Goal: Task Accomplishment & Management: Manage account settings

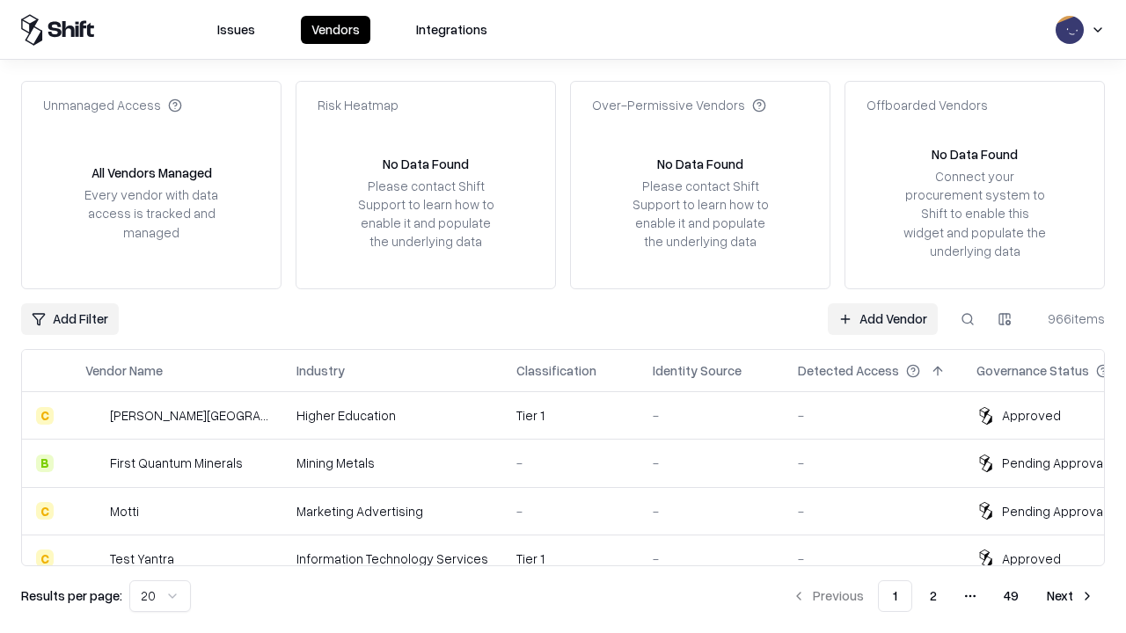
click at [882, 319] on link "Add Vendor" at bounding box center [883, 320] width 110 height 32
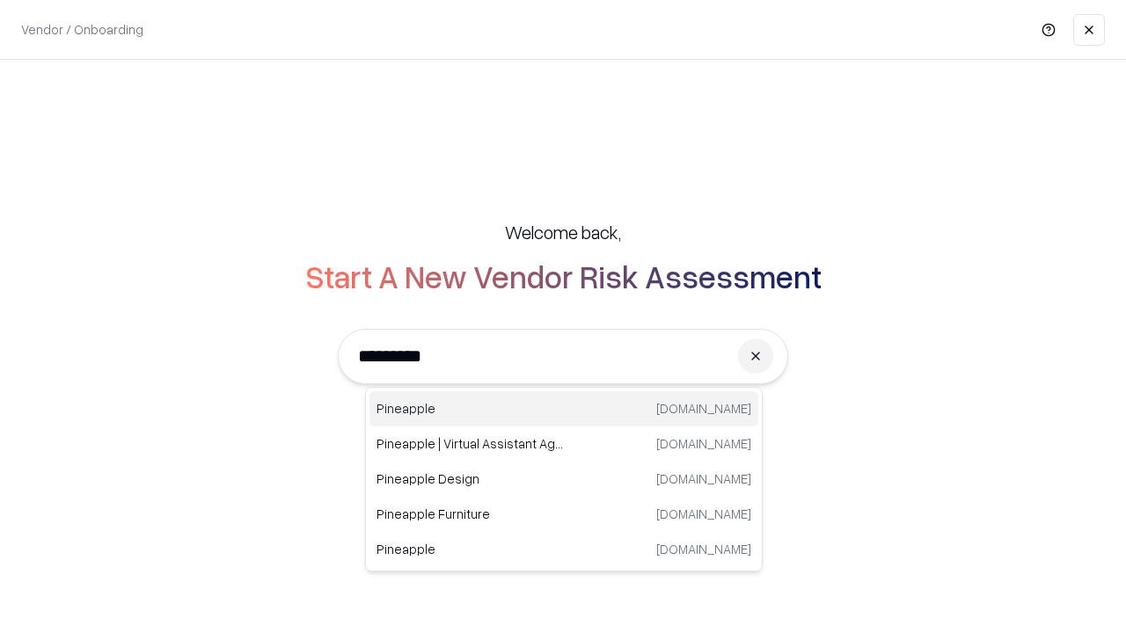
click at [564, 409] on div "Pineapple [DOMAIN_NAME]" at bounding box center [564, 409] width 389 height 35
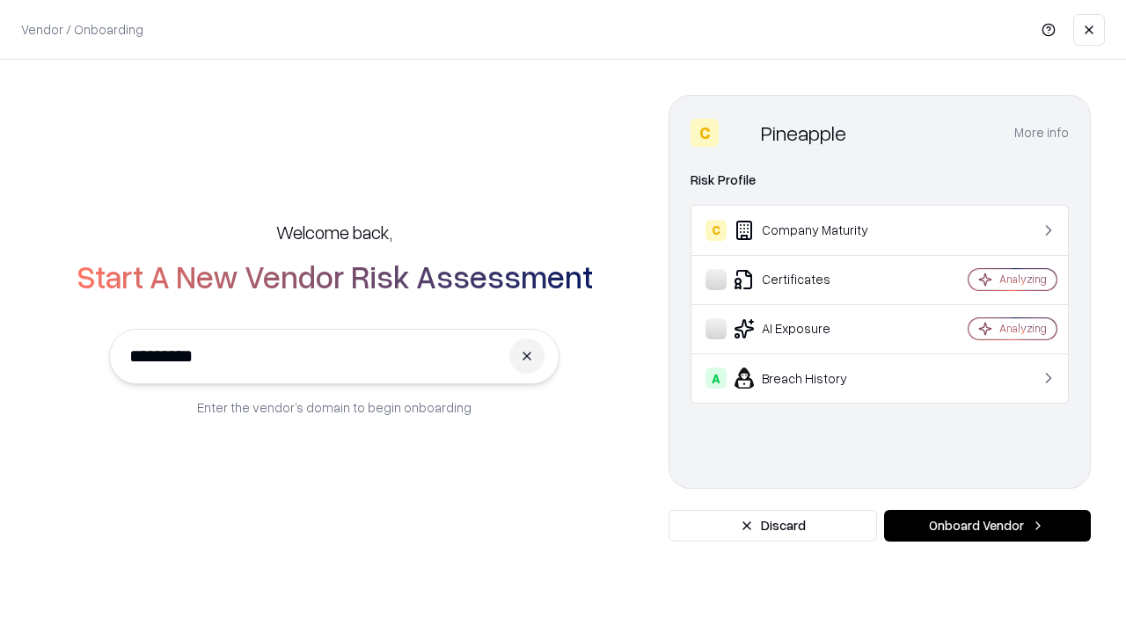
type input "*********"
click at [987, 526] on button "Onboard Vendor" at bounding box center [987, 526] width 207 height 32
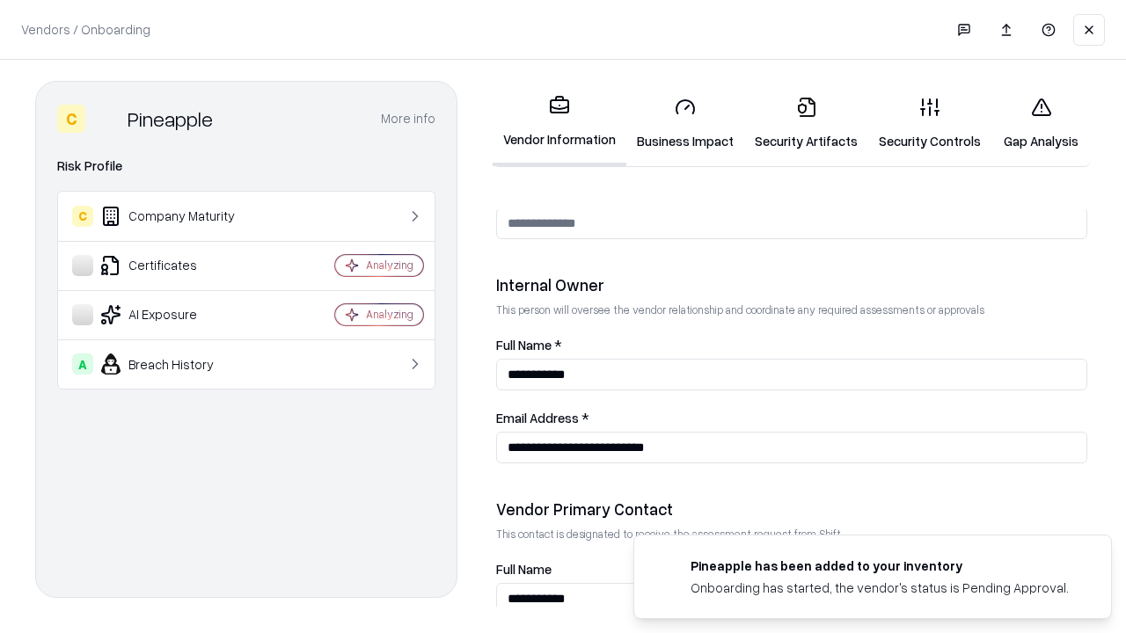
scroll to position [912, 0]
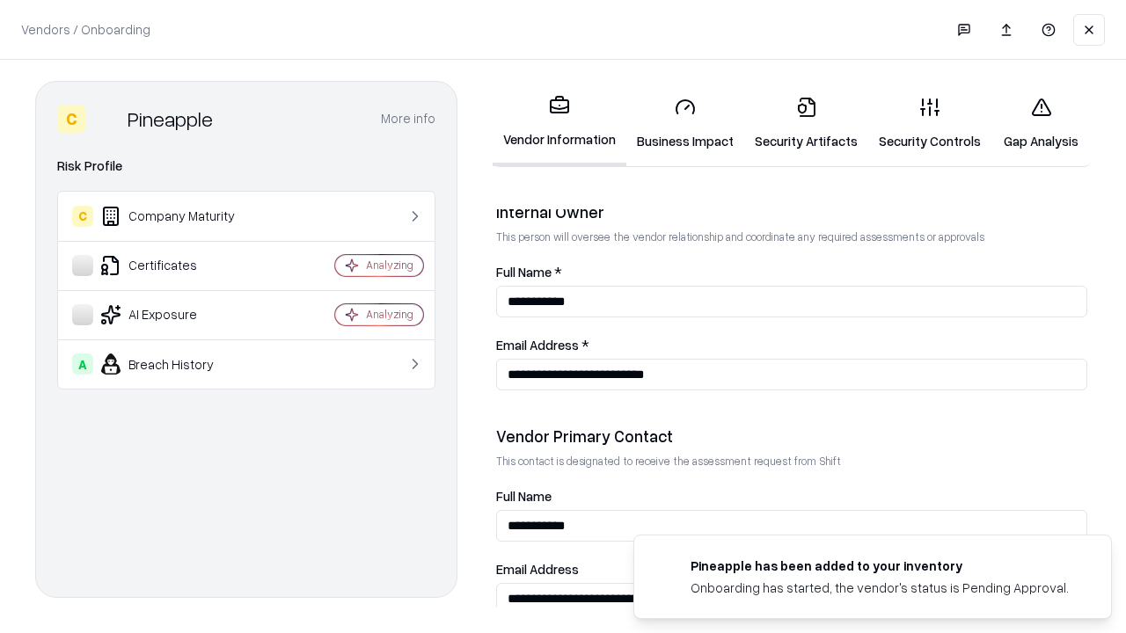
click at [685, 123] on link "Business Impact" at bounding box center [685, 124] width 118 height 82
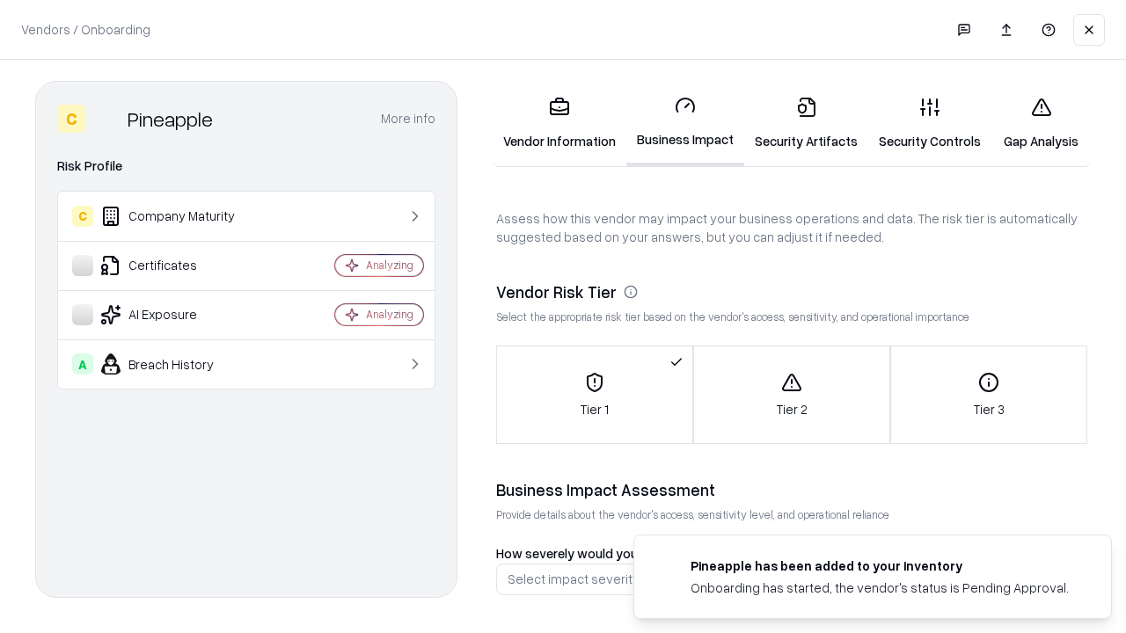
click at [1041, 123] on link "Gap Analysis" at bounding box center [1041, 124] width 99 height 82
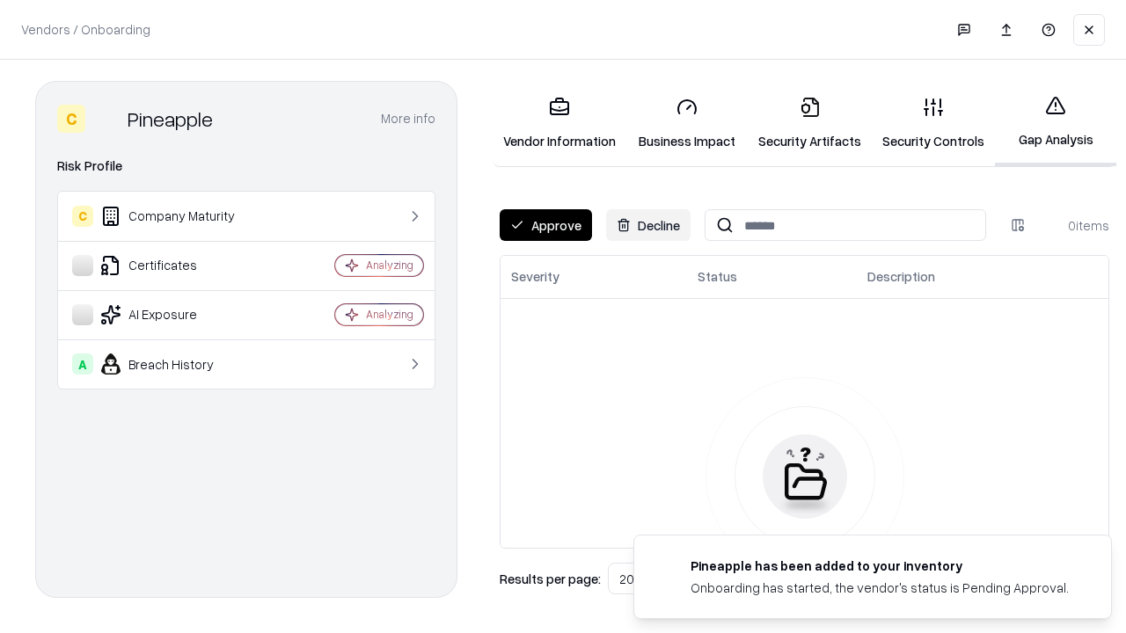
click at [546, 225] on button "Approve" at bounding box center [546, 225] width 92 height 32
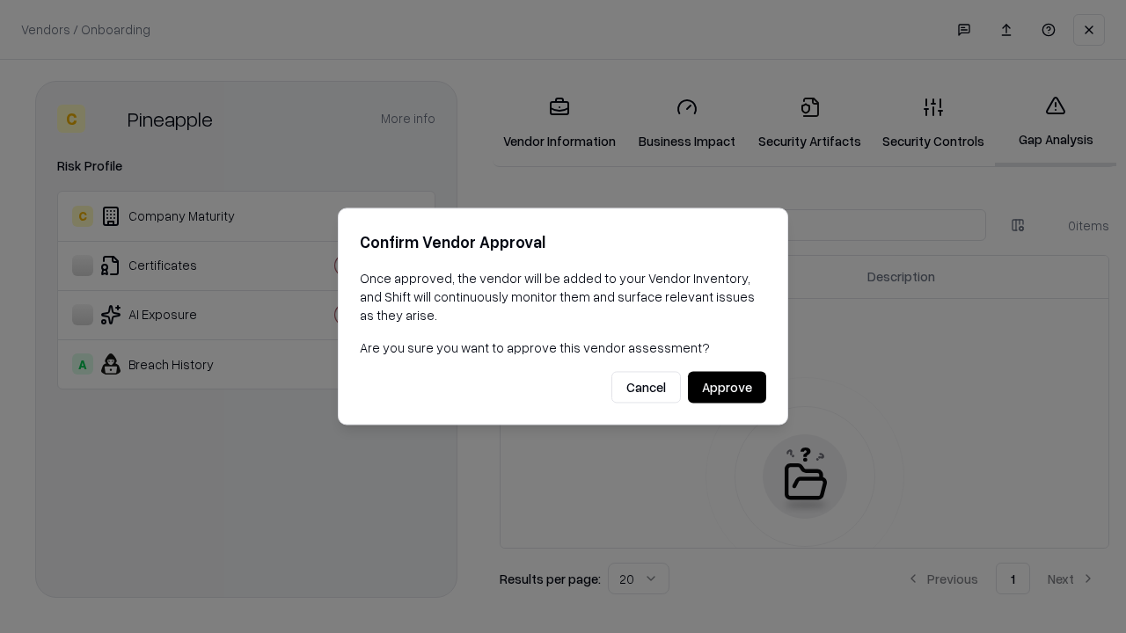
click at [727, 387] on button "Approve" at bounding box center [727, 388] width 78 height 32
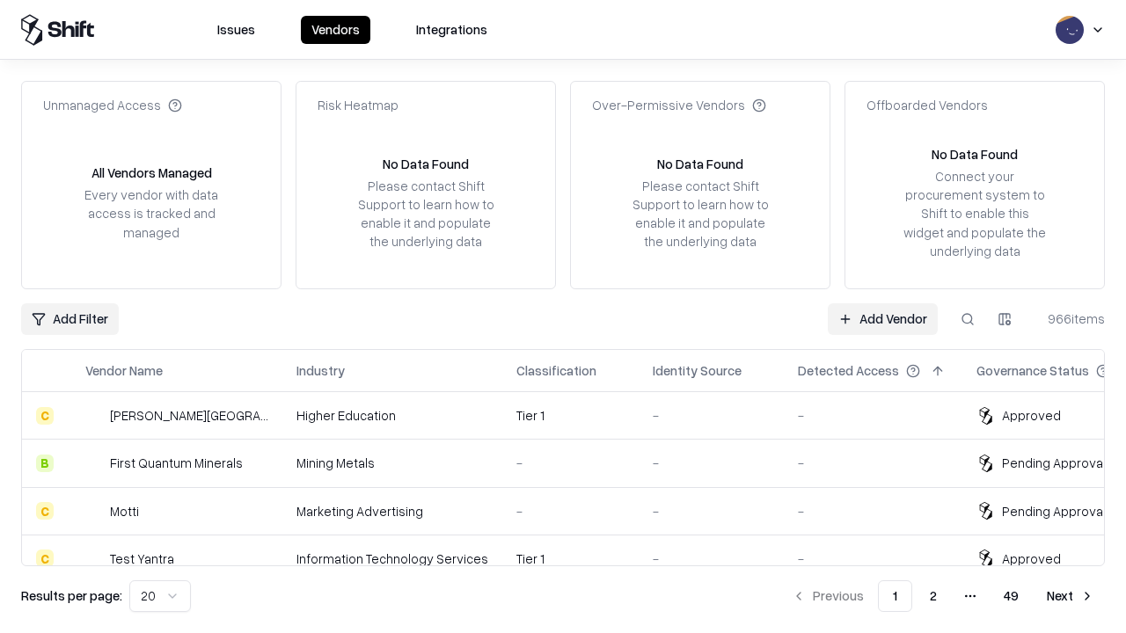
type input "*********"
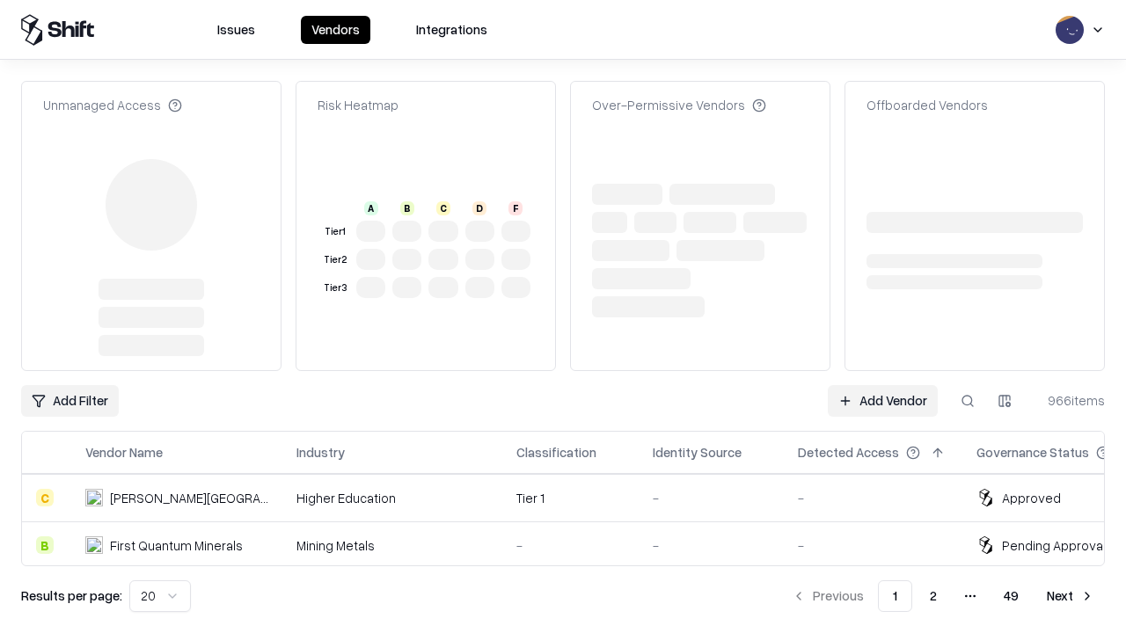
click at [882, 385] on link "Add Vendor" at bounding box center [883, 401] width 110 height 32
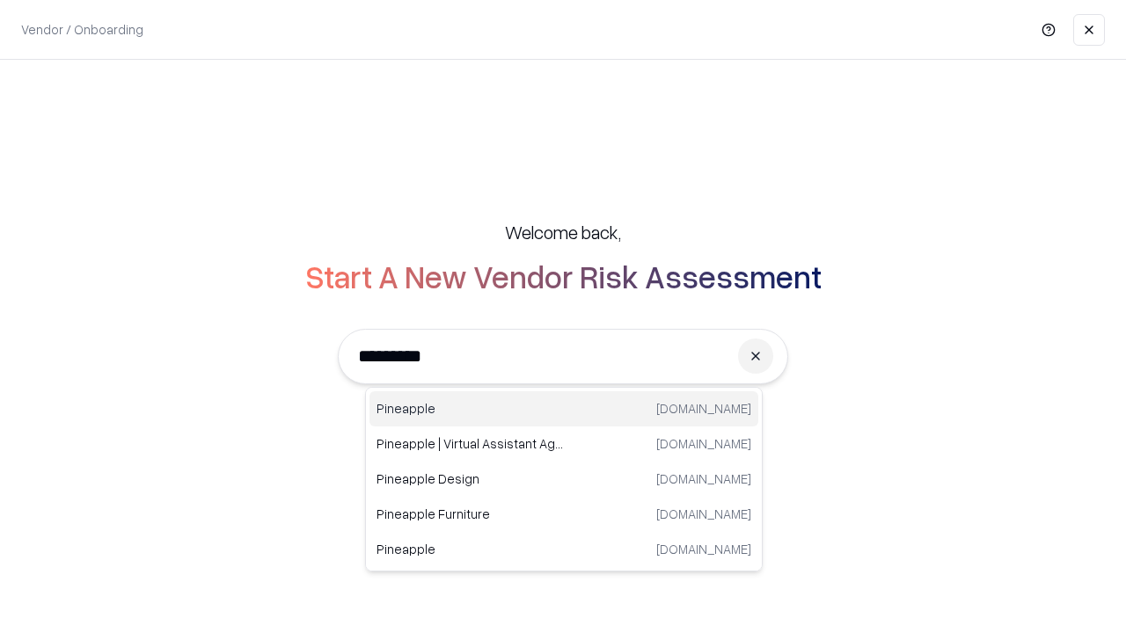
click at [564, 409] on div "Pineapple [DOMAIN_NAME]" at bounding box center [564, 409] width 389 height 35
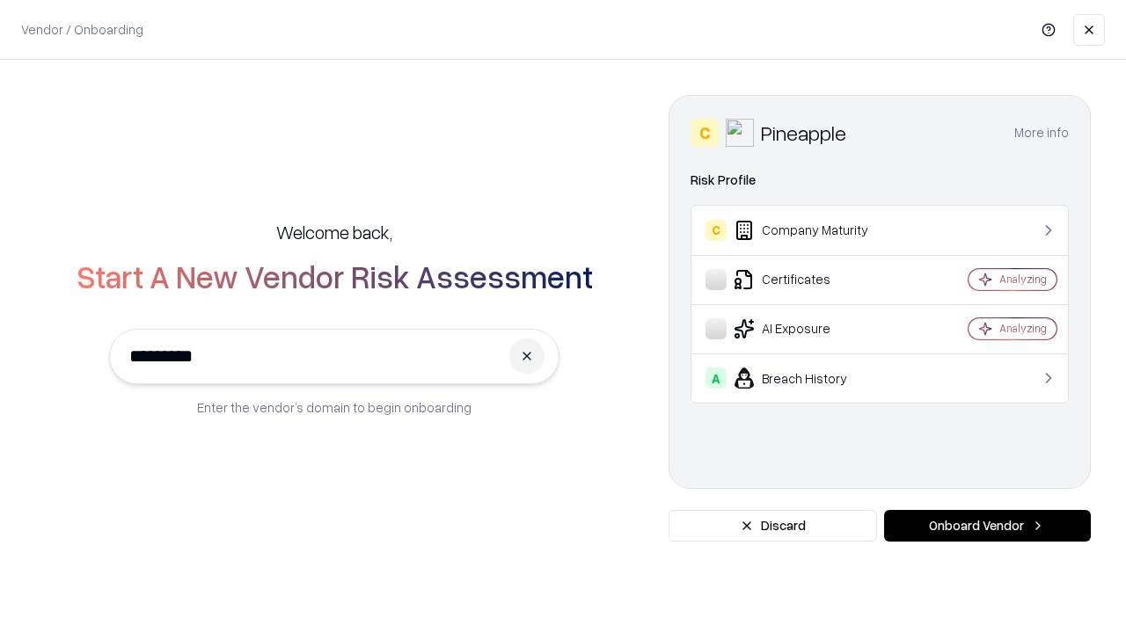
type input "*********"
click at [987, 526] on button "Onboard Vendor" at bounding box center [987, 526] width 207 height 32
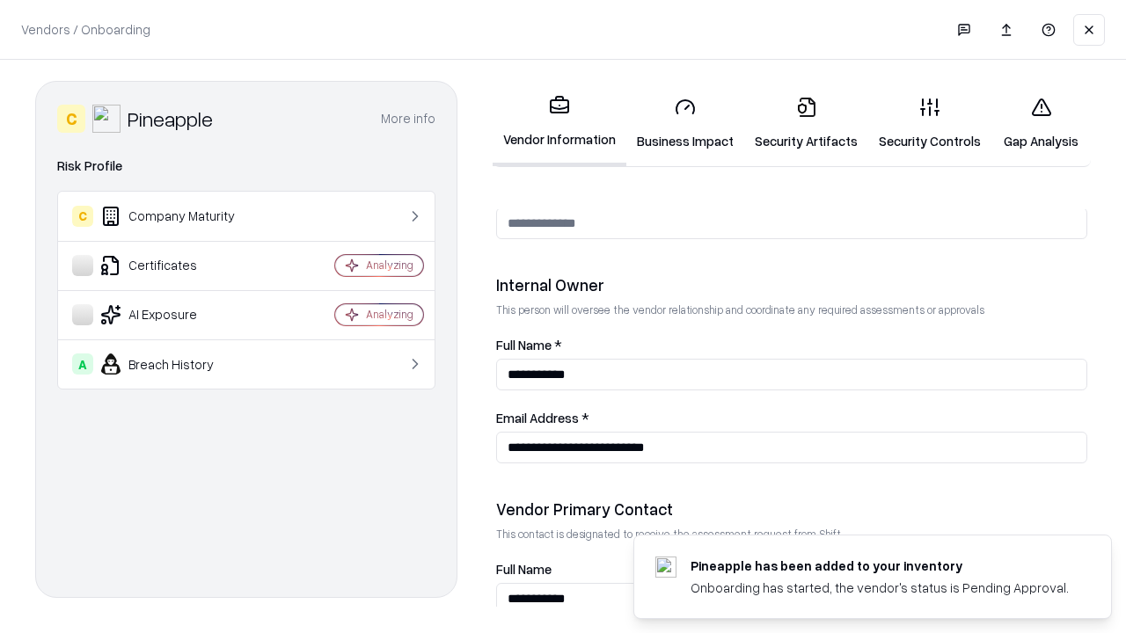
scroll to position [912, 0]
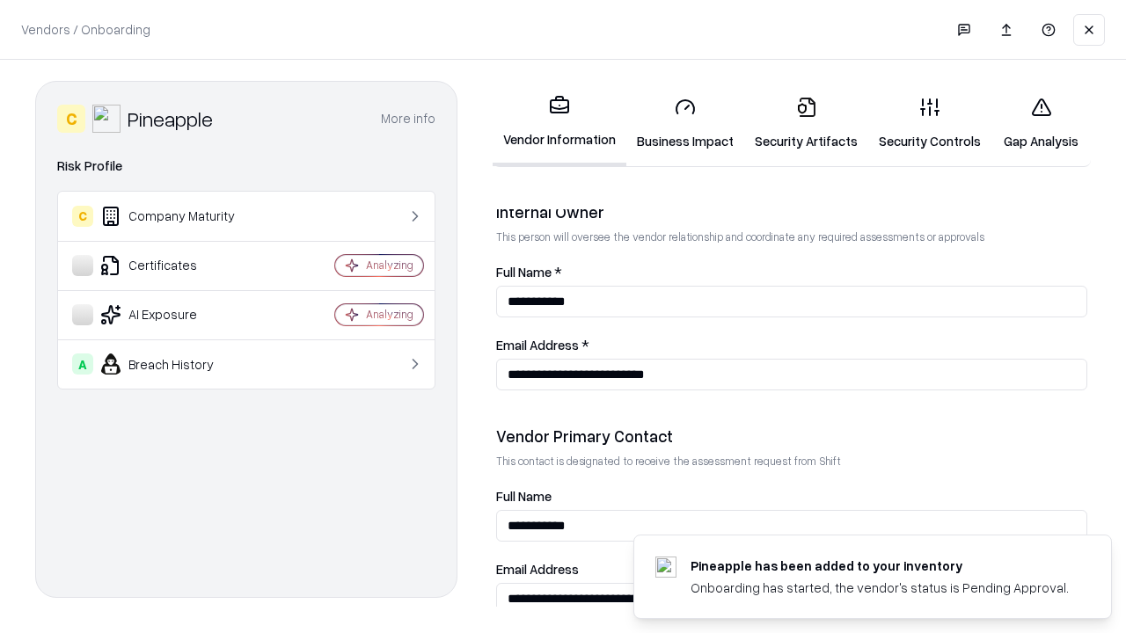
click at [1041, 123] on link "Gap Analysis" at bounding box center [1041, 124] width 99 height 82
